Goal: Browse casually

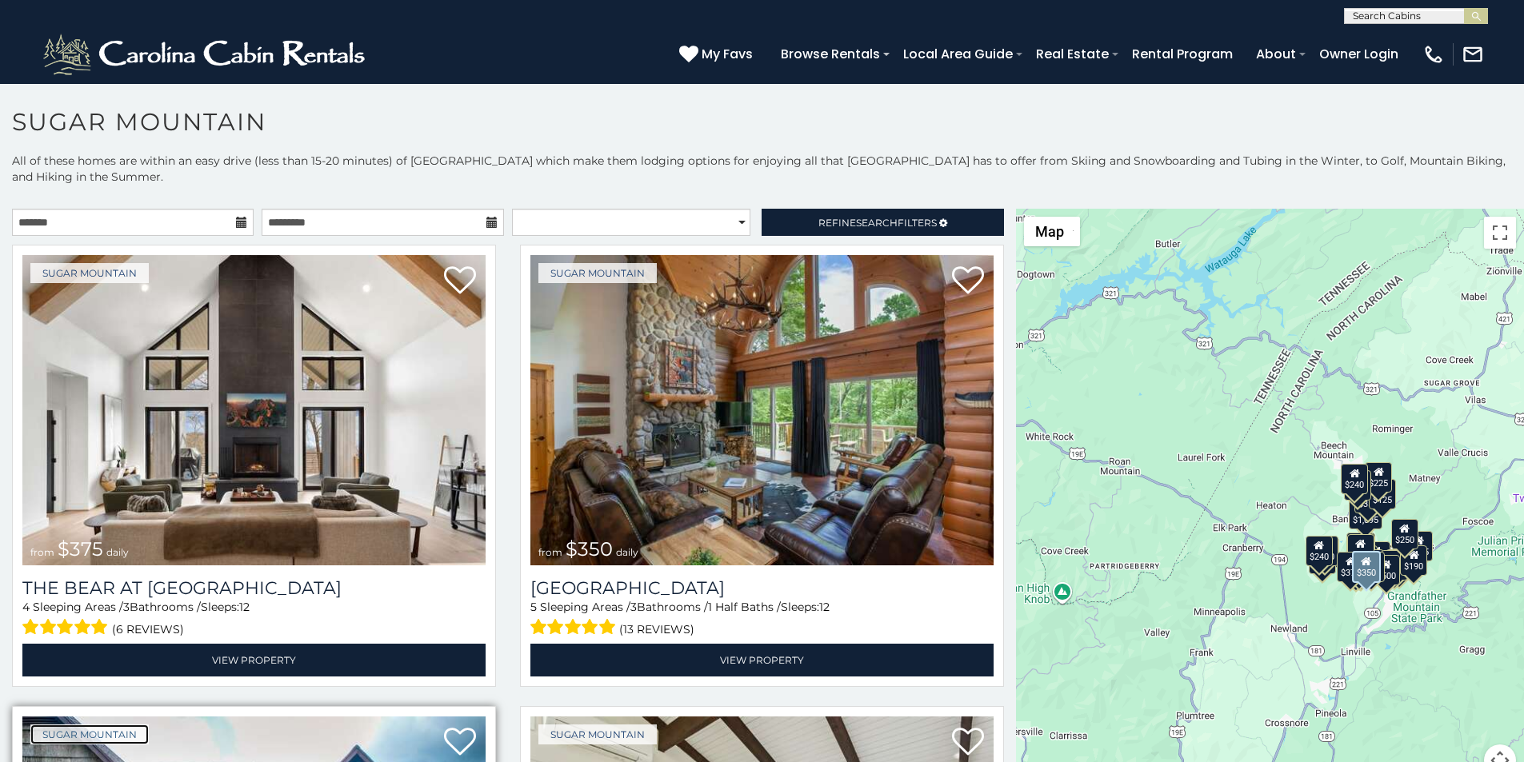
click at [41, 725] on link "Sugar Mountain" at bounding box center [89, 735] width 118 height 20
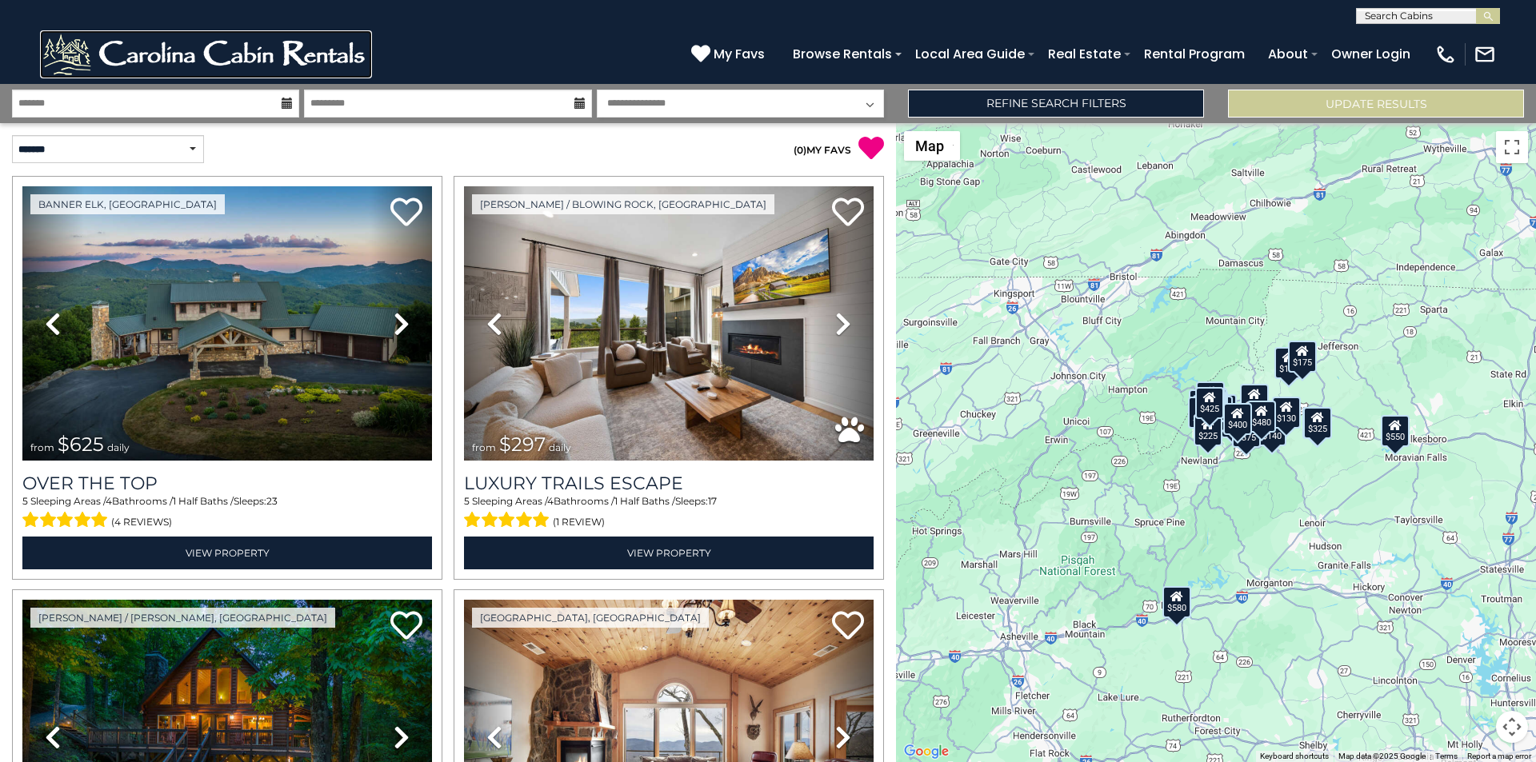
click at [62, 62] on img at bounding box center [206, 54] width 332 height 48
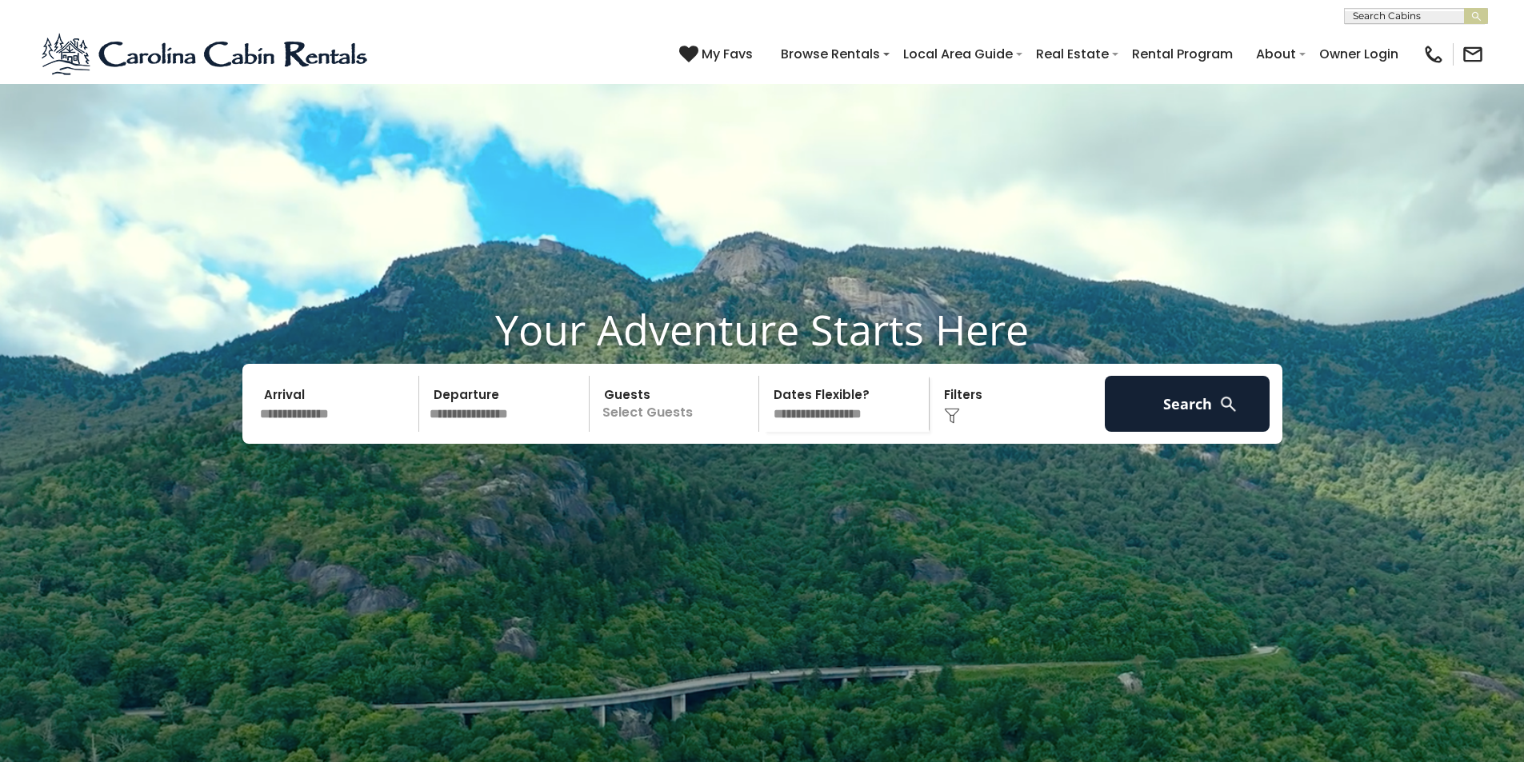
scroll to position [1985, 0]
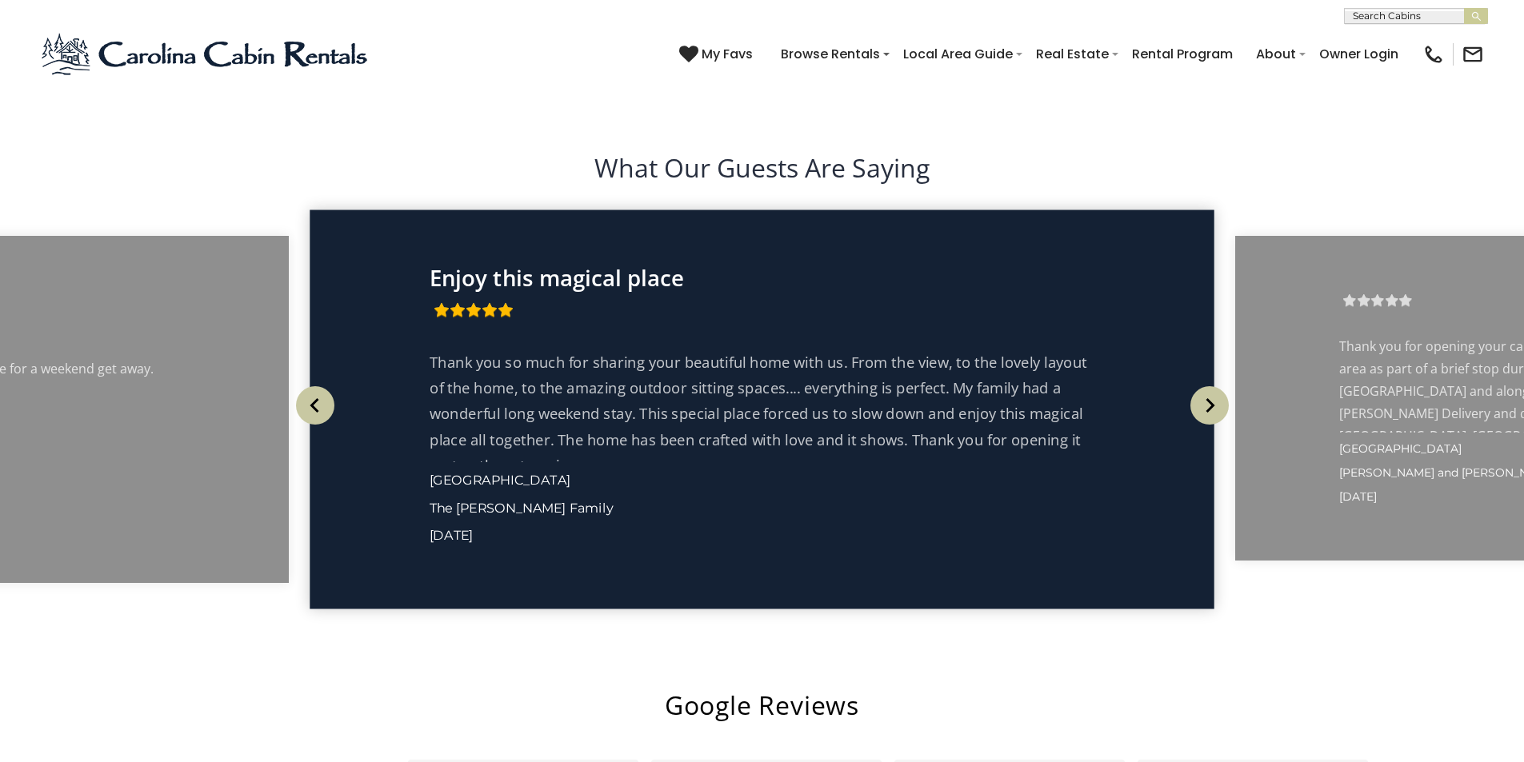
scroll to position [2999, 0]
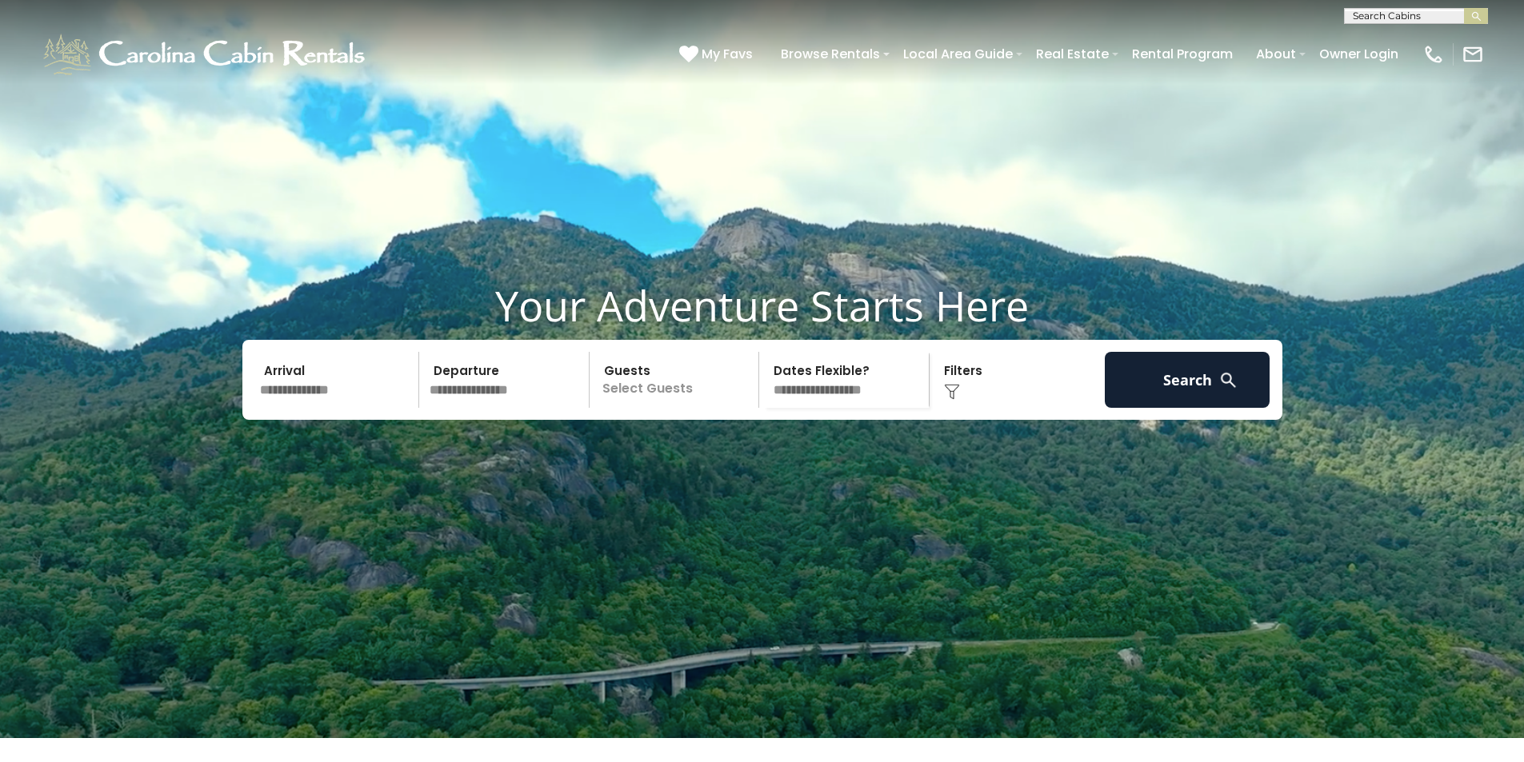
scroll to position [0, 0]
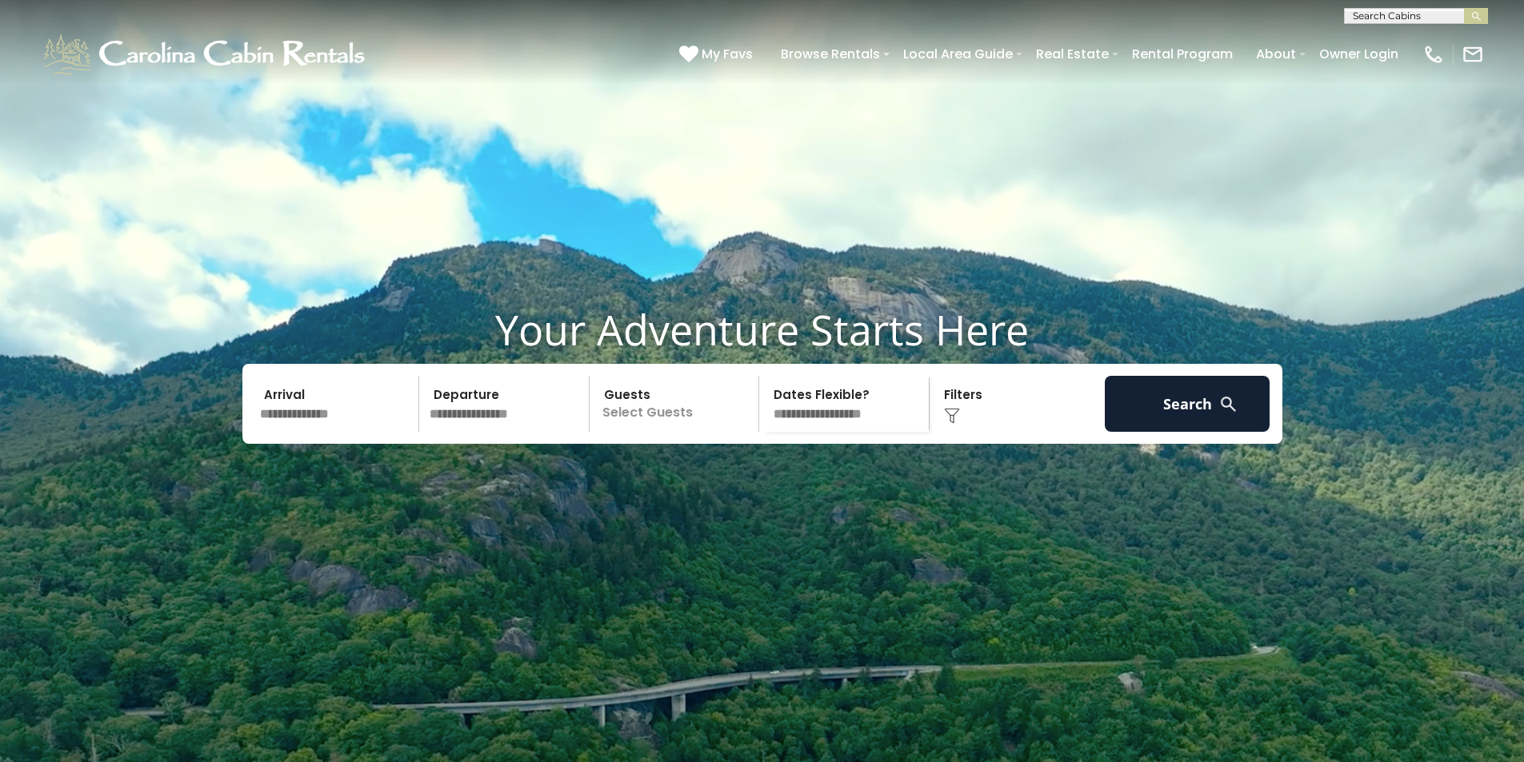
click at [797, 4] on div "**********" at bounding box center [762, 12] width 1524 height 24
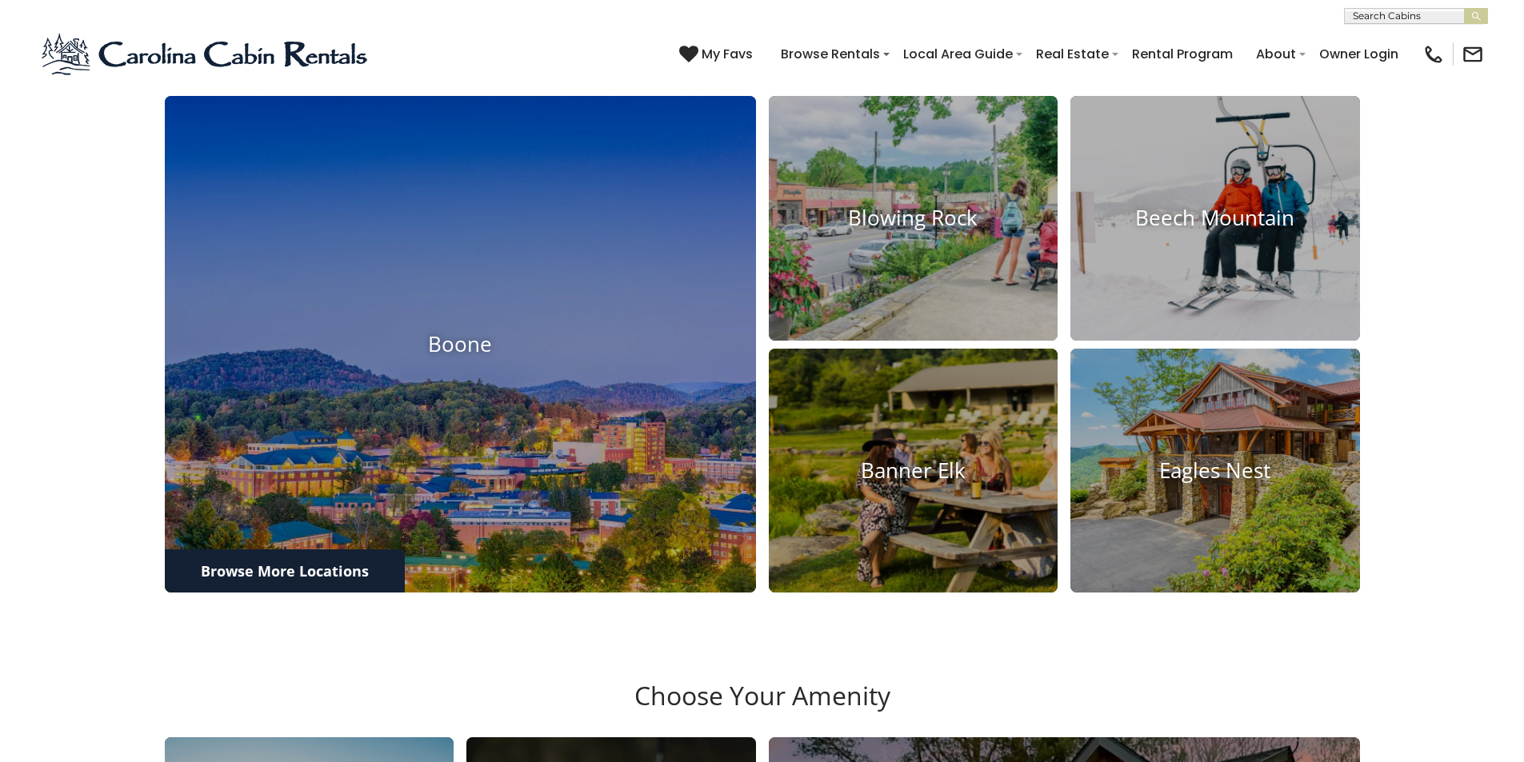
scroll to position [2300, 0]
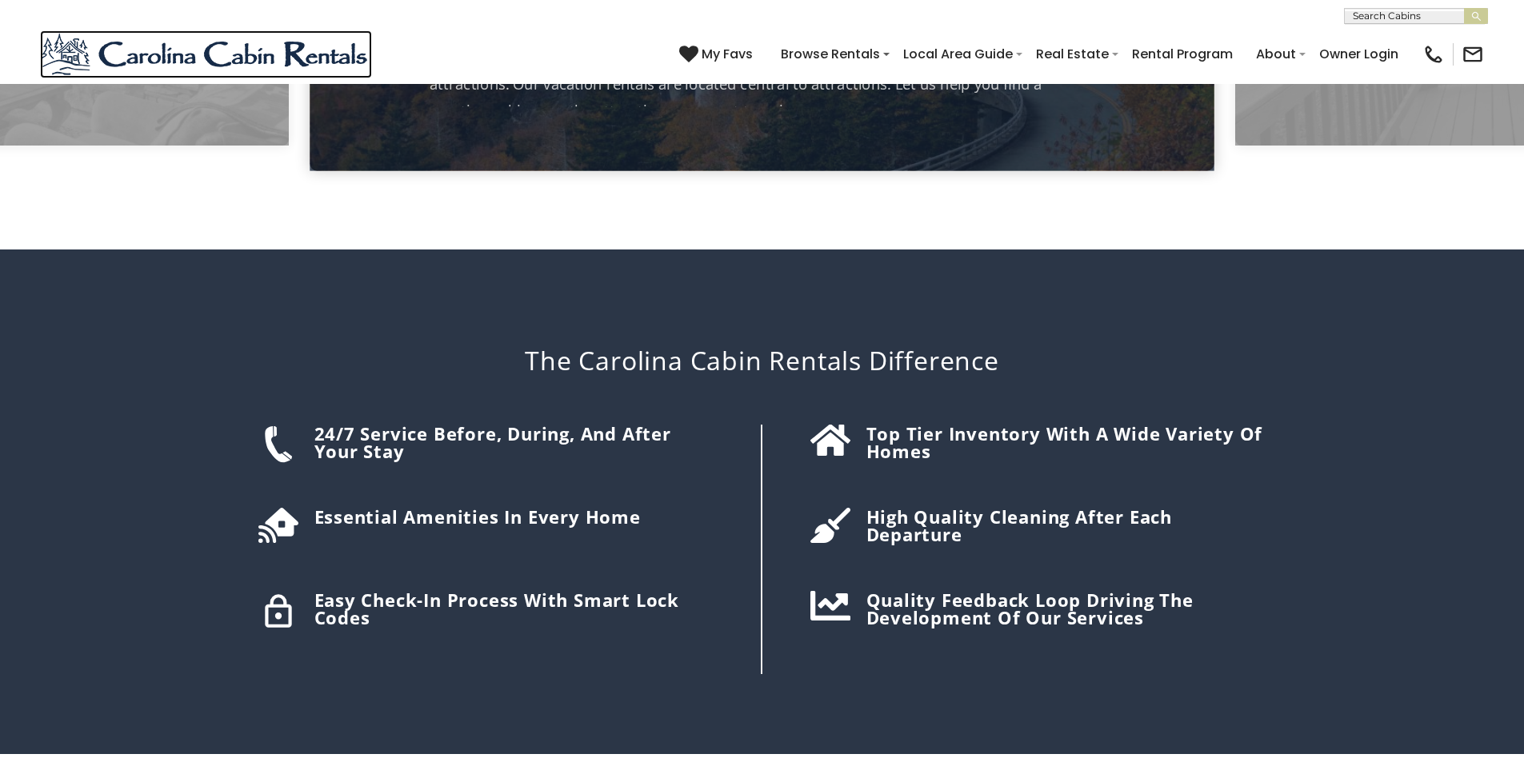
click at [70, 48] on img at bounding box center [206, 54] width 332 height 48
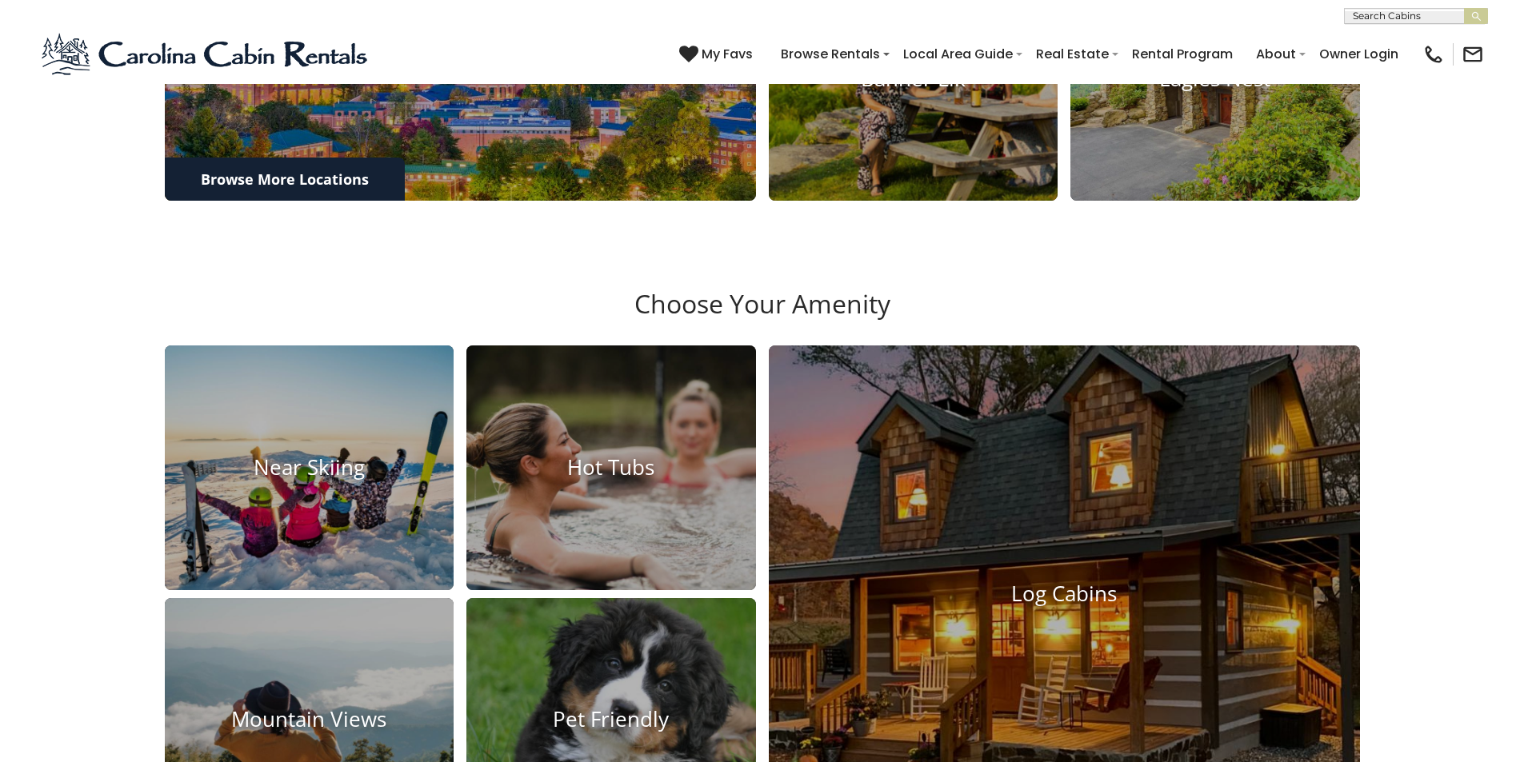
scroll to position [1533, 0]
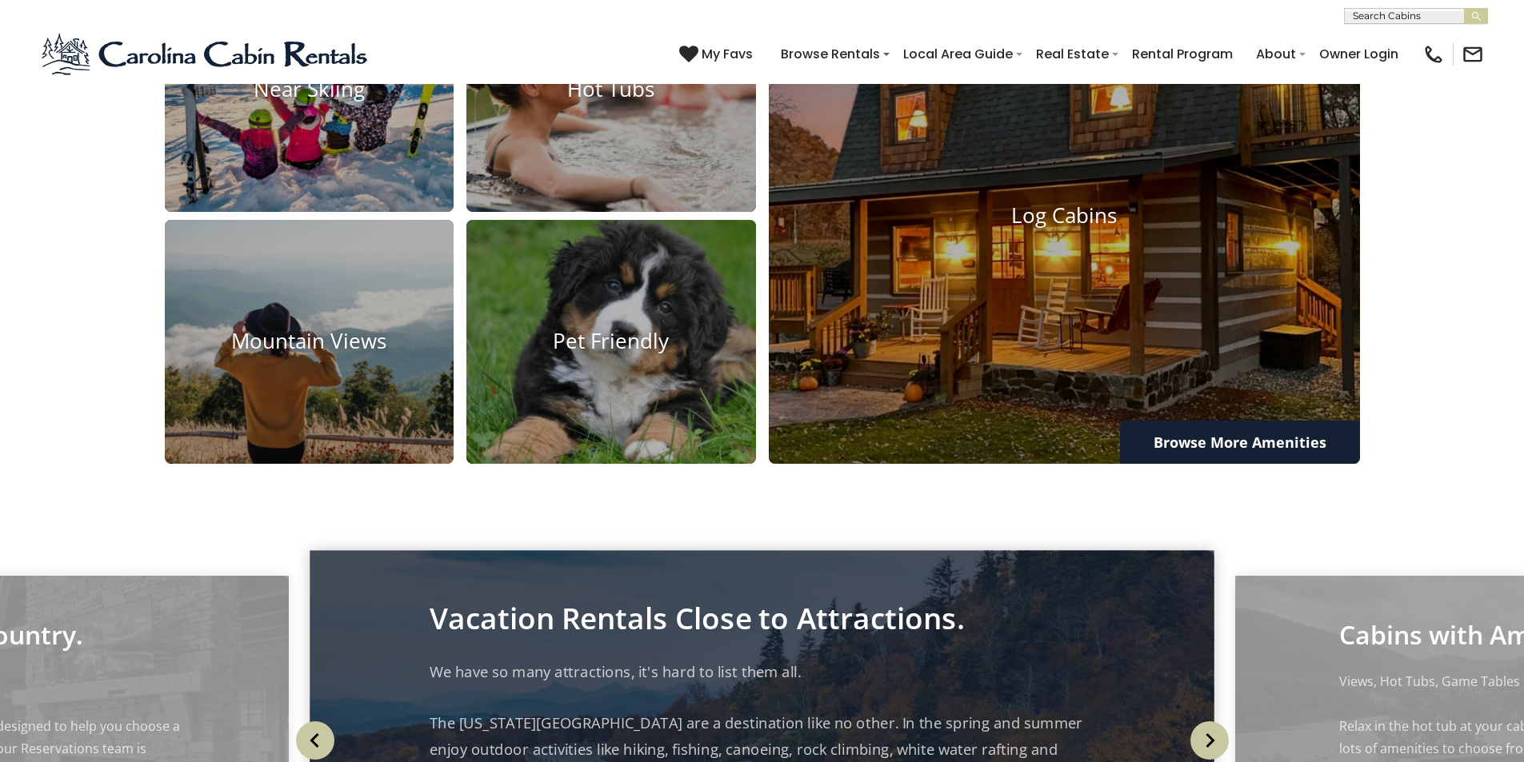
click at [781, 659] on p "We have so many attractions, it's hard to list them all. The [US_STATE][GEOGRAP…" at bounding box center [762, 775] width 665 height 232
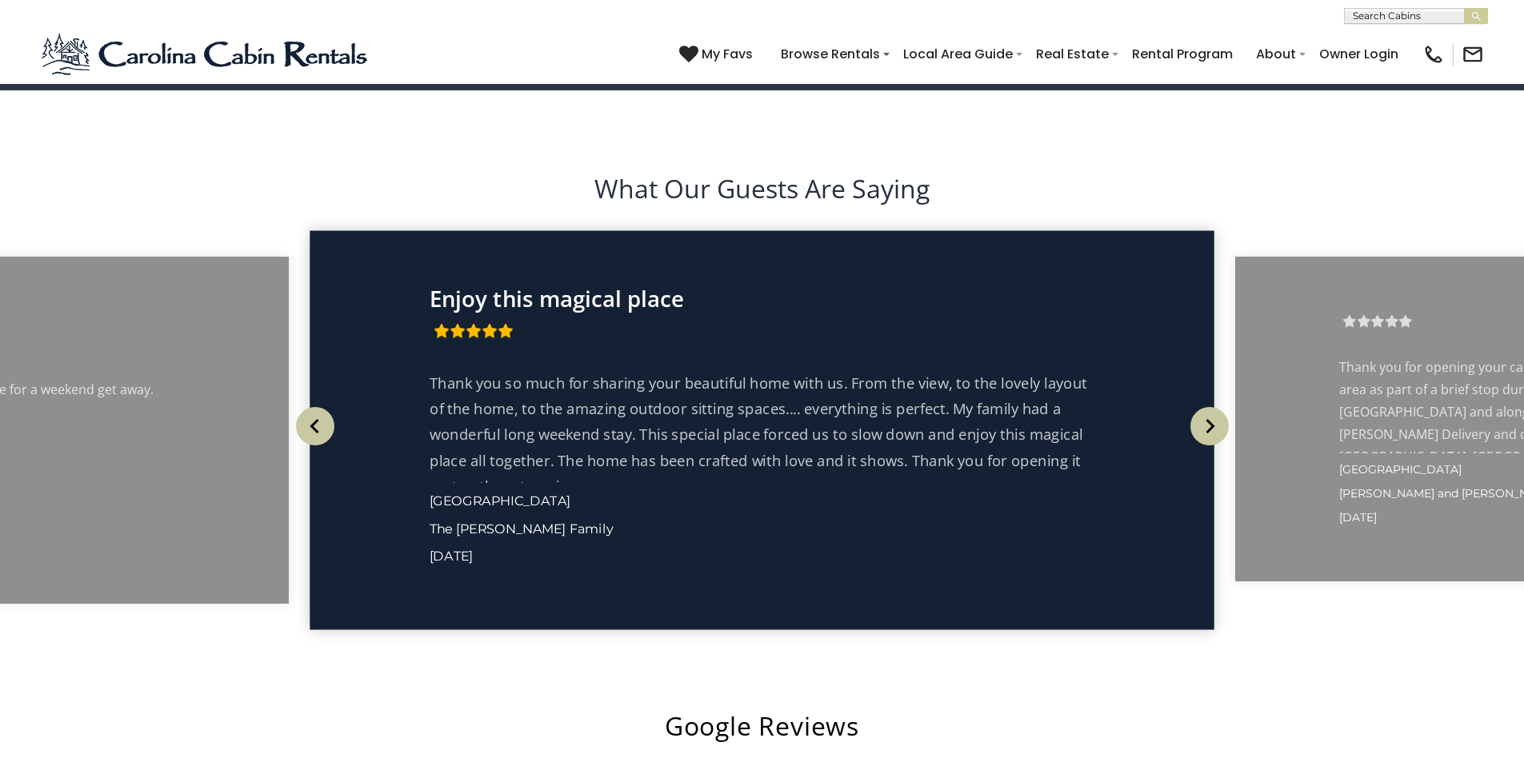
scroll to position [2999, 0]
